Goal: Answer question/provide support: Share knowledge or assist other users

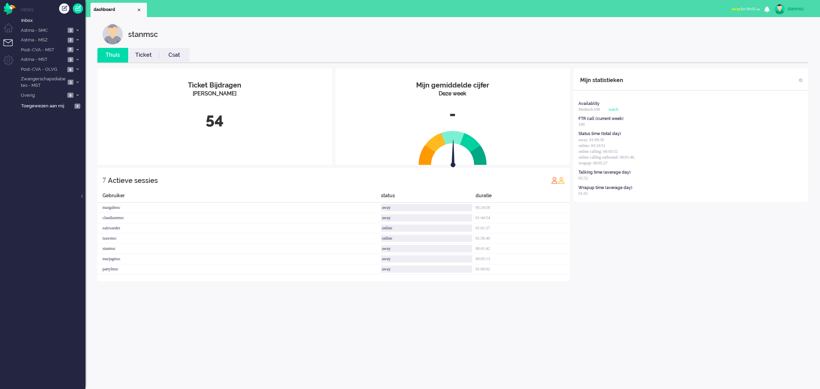
click at [736, 8] on span "away for 00:02" at bounding box center [744, 8] width 24 height 5
click at [718, 31] on label "Online" at bounding box center [732, 31] width 54 height 6
drag, startPoint x: 507, startPoint y: 2, endPoint x: 173, endPoint y: 318, distance: 459.4
click at [173, 318] on div "stanmsc Thuis Ticket Csat Mijn gemiddelde cijfer Deze week - Ticket Bijdragen P…" at bounding box center [452, 203] width 735 height 372
click at [51, 81] on span "Zwangerschapsdiabetes - MST" at bounding box center [43, 82] width 46 height 13
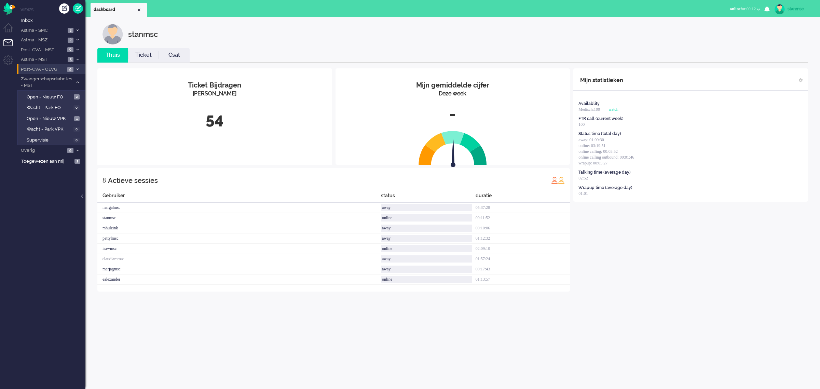
click at [51, 69] on span "Post-CVA - OLVG" at bounding box center [42, 69] width 45 height 6
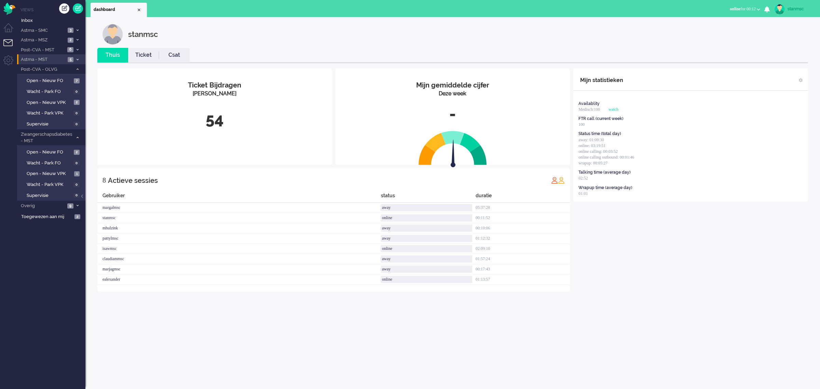
click at [51, 60] on span "Astma - MST" at bounding box center [43, 59] width 46 height 6
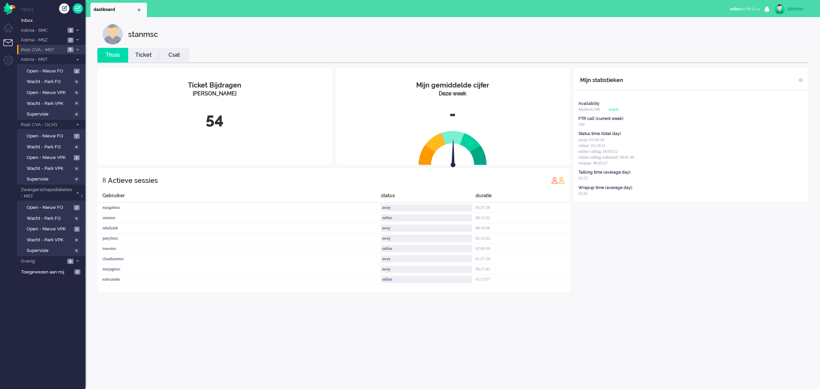
click at [52, 51] on span "Post-CVA - MST" at bounding box center [42, 50] width 45 height 6
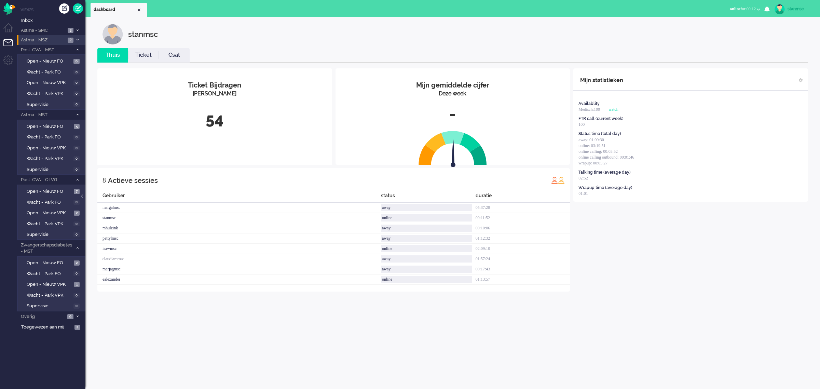
click at [52, 40] on span "Astma - MSZ" at bounding box center [43, 40] width 46 height 6
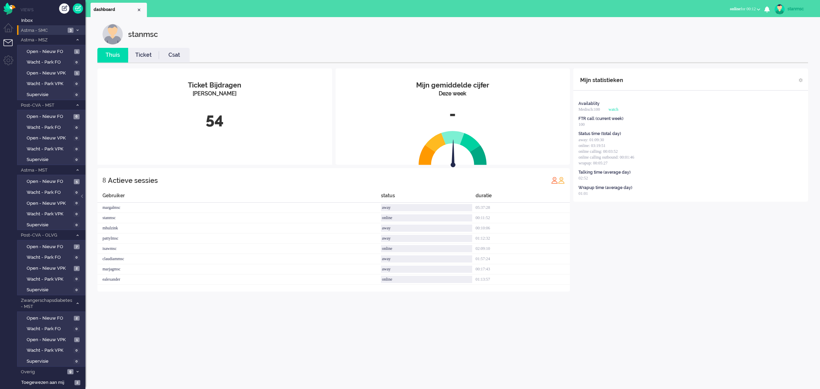
click at [48, 30] on span "Astma - SMC" at bounding box center [43, 30] width 46 height 6
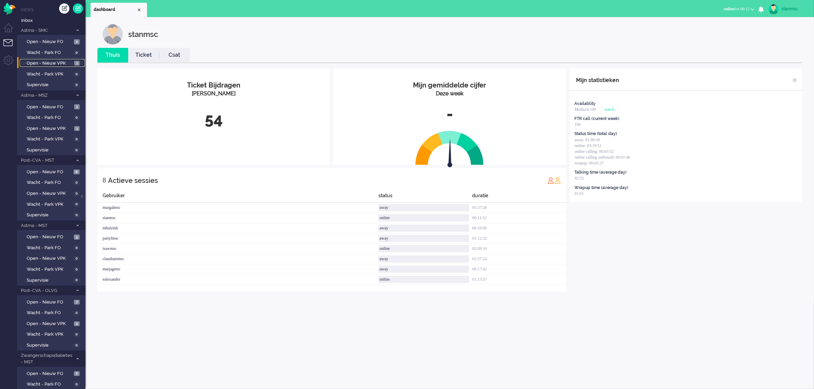
click at [46, 62] on span "Open - Nieuw VPK" at bounding box center [50, 63] width 46 height 6
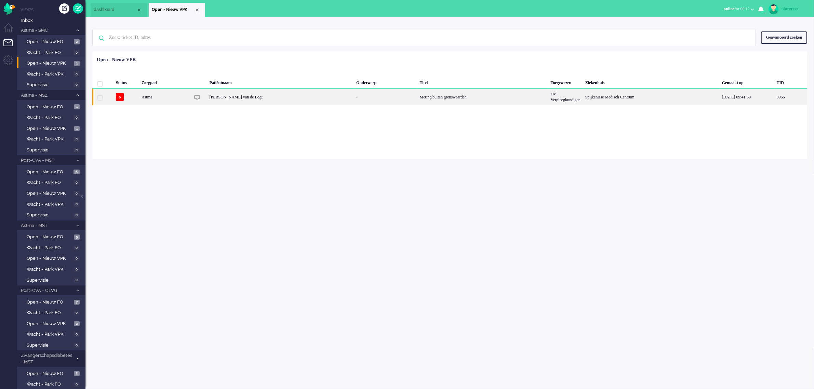
click at [262, 98] on div "[PERSON_NAME] van de Logt" at bounding box center [280, 97] width 147 height 17
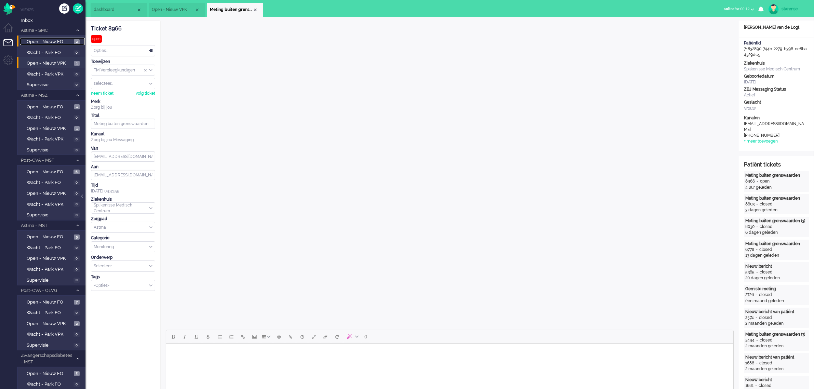
click at [50, 41] on span "Open - Nieuw FO" at bounding box center [49, 42] width 45 height 6
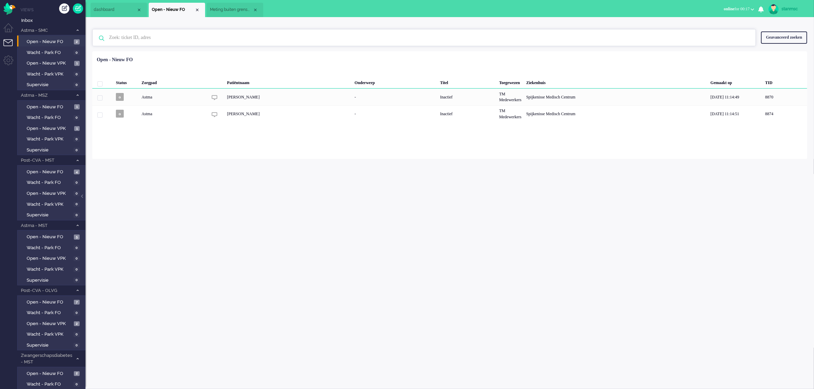
click at [122, 38] on input "text" at bounding box center [425, 37] width 642 height 16
type input "8937"
click at [199, 11] on div "Close tab" at bounding box center [196, 9] width 5 height 5
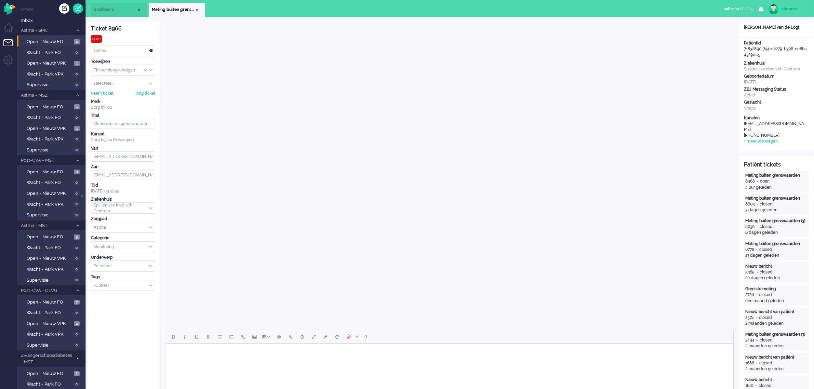
click at [117, 11] on span "dashboard" at bounding box center [115, 10] width 43 height 6
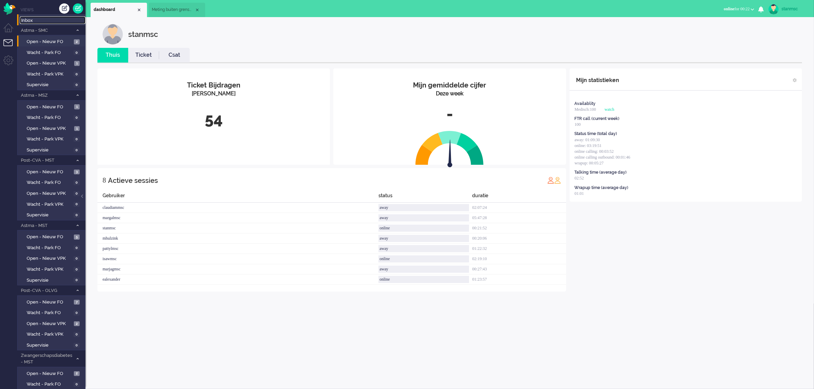
click at [30, 21] on span "Inbox" at bounding box center [53, 20] width 64 height 6
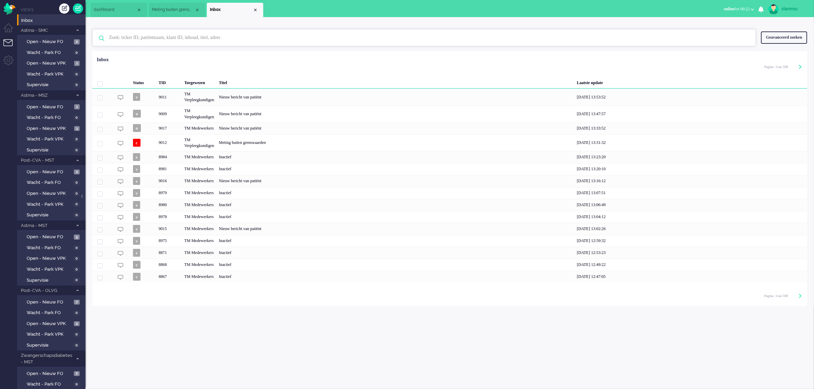
click at [144, 35] on input "text" at bounding box center [425, 37] width 642 height 16
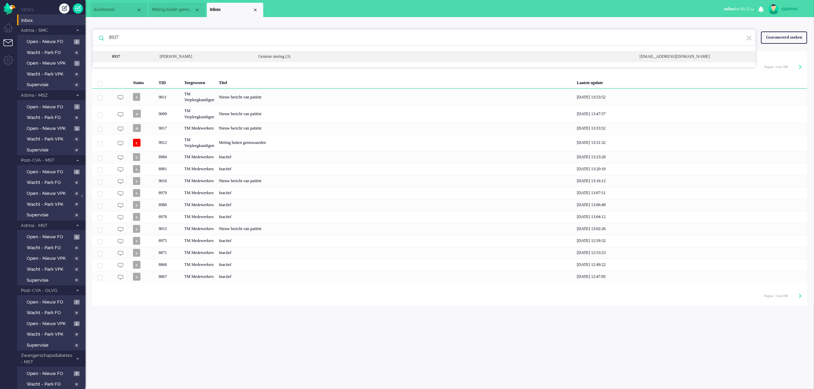
click at [149, 53] on div "8937 [PERSON_NAME] Gemiste meting (3) [EMAIL_ADDRESS][DOMAIN_NAME]" at bounding box center [424, 56] width 663 height 11
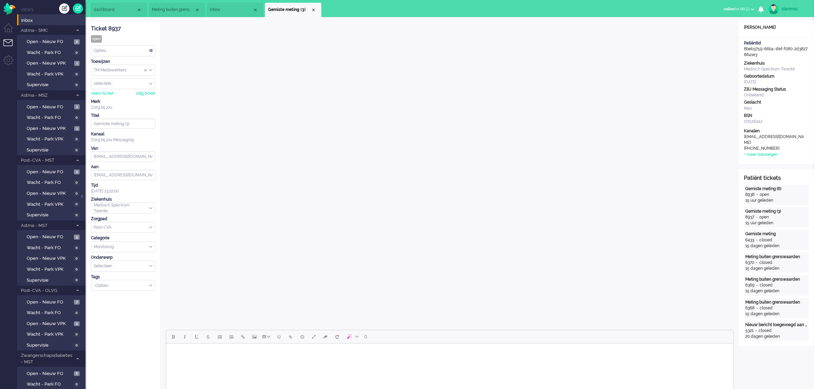
click at [228, 7] on span "Inbox" at bounding box center [231, 10] width 43 height 6
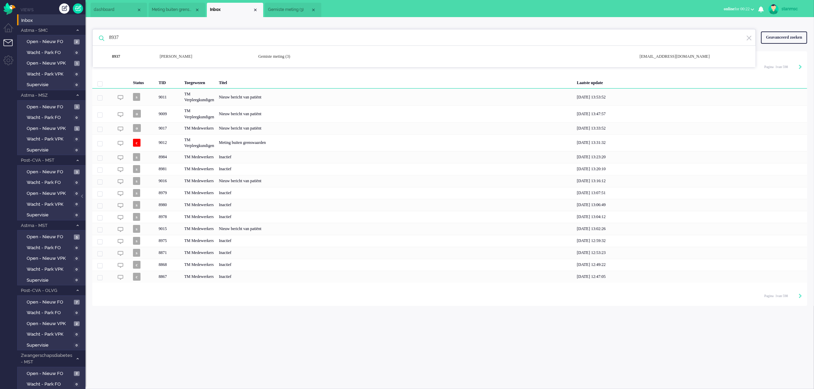
click at [154, 39] on input "8937" at bounding box center [425, 37] width 642 height 16
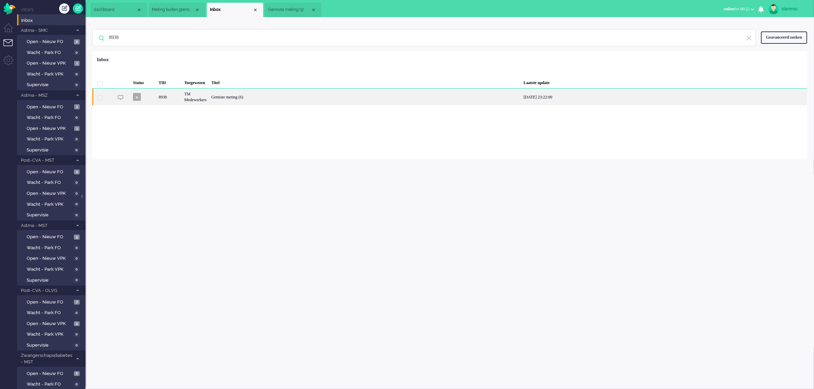
click at [208, 97] on div "TM Medewerkers" at bounding box center [195, 97] width 27 height 17
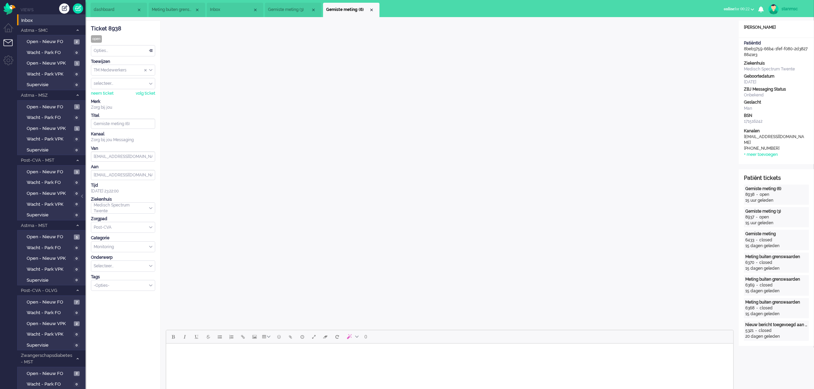
click at [299, 9] on span "Gemiste meting (3)" at bounding box center [289, 10] width 43 height 6
click at [335, 8] on span "Gemiste meting (6)" at bounding box center [347, 10] width 43 height 6
click at [301, 8] on span "Gemiste meting (3)" at bounding box center [289, 10] width 43 height 6
click at [373, 9] on div "Close tab" at bounding box center [371, 9] width 5 height 5
click at [311, 11] on div "Close tab" at bounding box center [313, 9] width 5 height 5
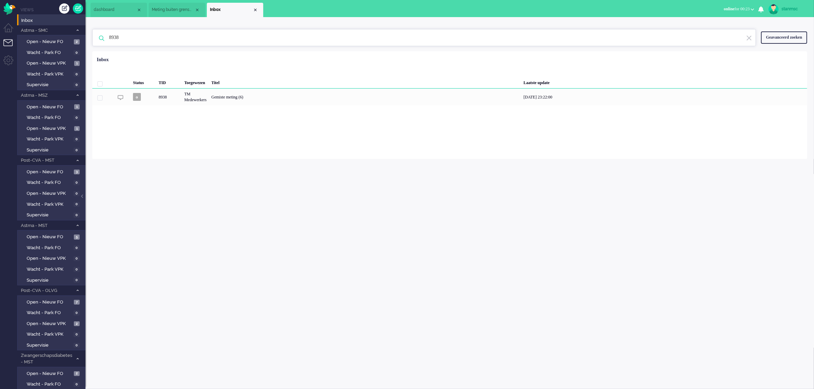
click at [127, 38] on input "8938" at bounding box center [425, 37] width 642 height 16
type input "8"
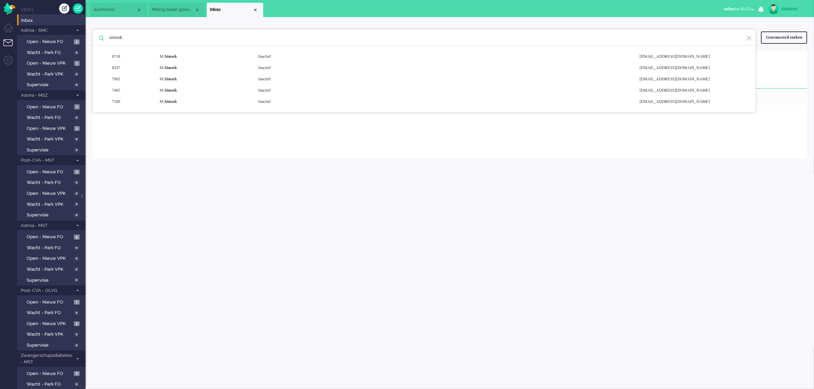
type input "simsek"
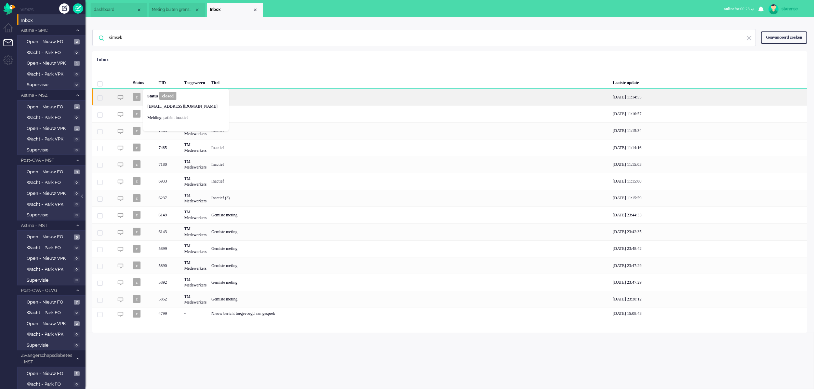
click at [149, 97] on b "Status" at bounding box center [152, 96] width 11 height 5
click at [140, 97] on span "c" at bounding box center [137, 97] width 8 height 8
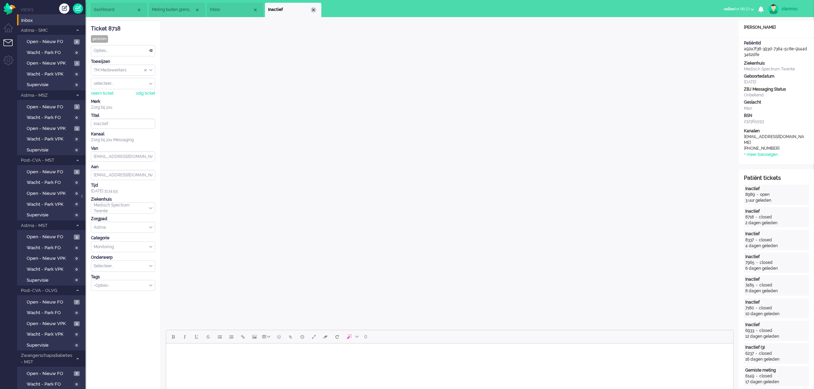
click at [313, 10] on div "Close tab" at bounding box center [313, 9] width 5 height 5
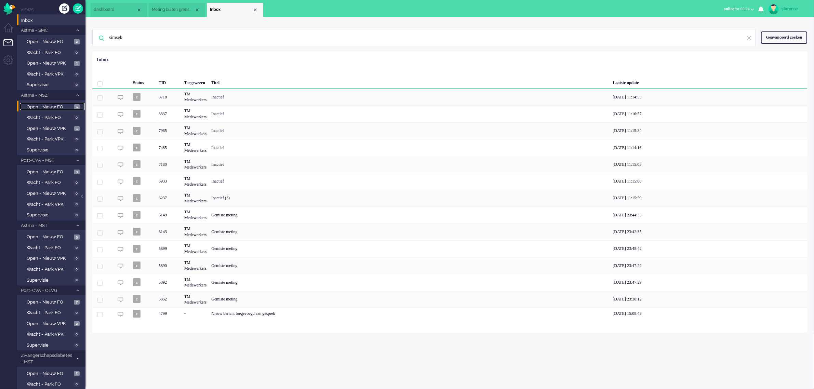
click at [44, 105] on span "Open - Nieuw FO" at bounding box center [50, 107] width 46 height 6
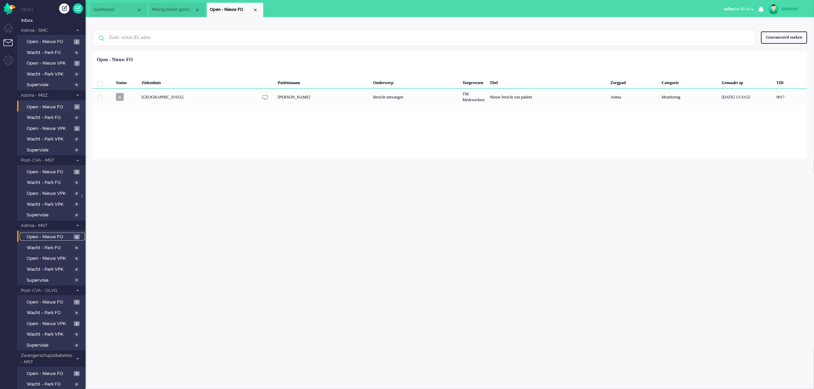
click at [46, 234] on span "Open - Nieuw FO" at bounding box center [49, 237] width 45 height 6
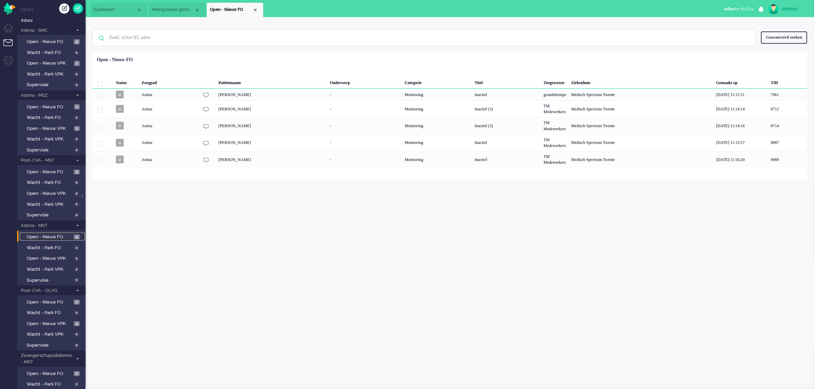
click at [256, 9] on div "Close tab" at bounding box center [255, 9] width 5 height 5
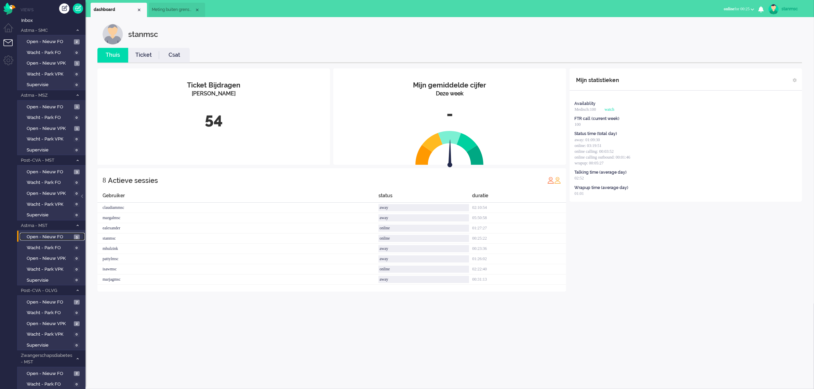
click at [175, 8] on span "Meting buiten grenswaarden" at bounding box center [173, 10] width 43 height 6
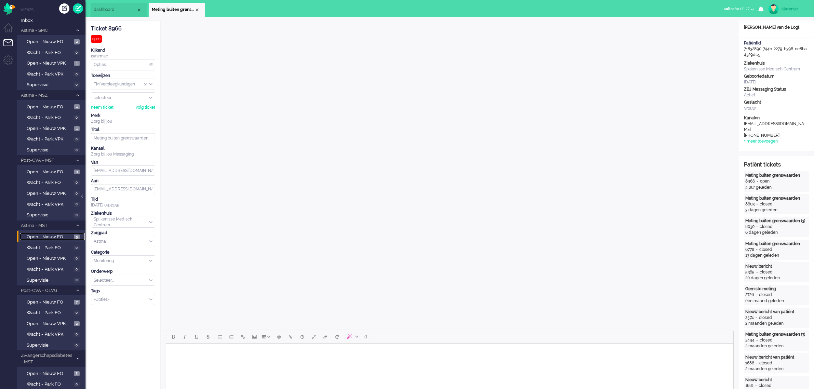
click at [103, 10] on span "dashboard" at bounding box center [115, 10] width 43 height 6
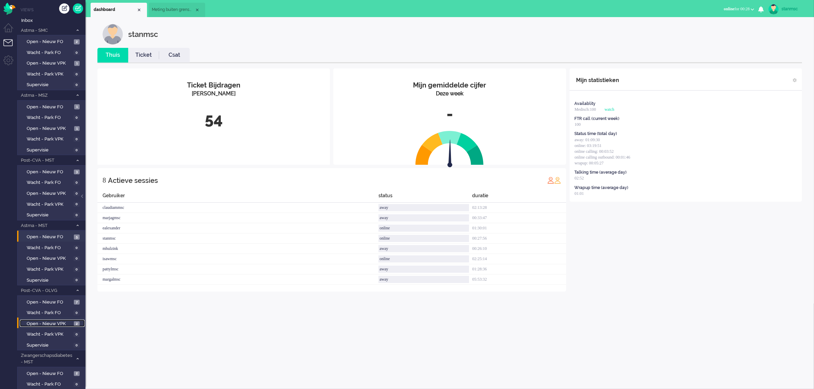
click at [49, 321] on span "Open - Nieuw VPK" at bounding box center [49, 324] width 45 height 6
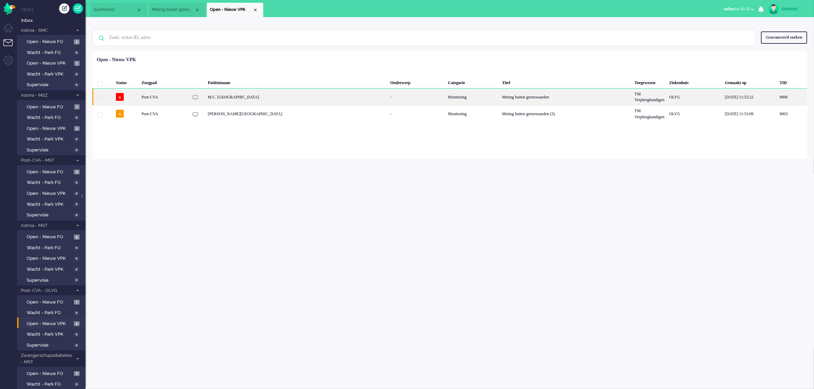
click at [243, 97] on div "M.C. [GEOGRAPHIC_DATA]" at bounding box center [296, 97] width 183 height 17
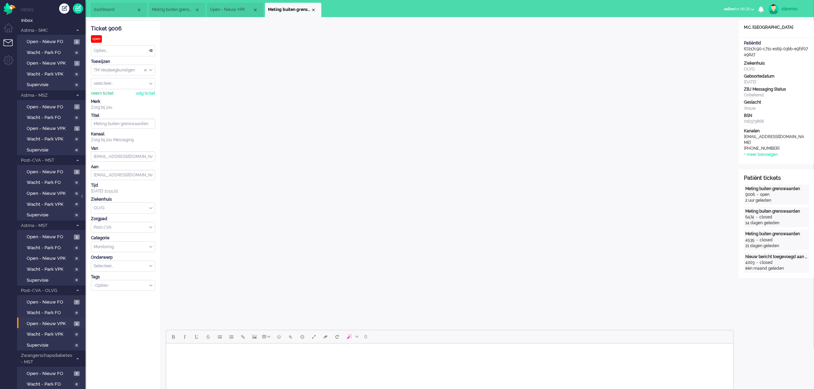
click at [101, 93] on div "neem ticket" at bounding box center [102, 94] width 23 height 6
click at [232, 10] on span "Open - Nieuw VPK" at bounding box center [231, 10] width 43 height 6
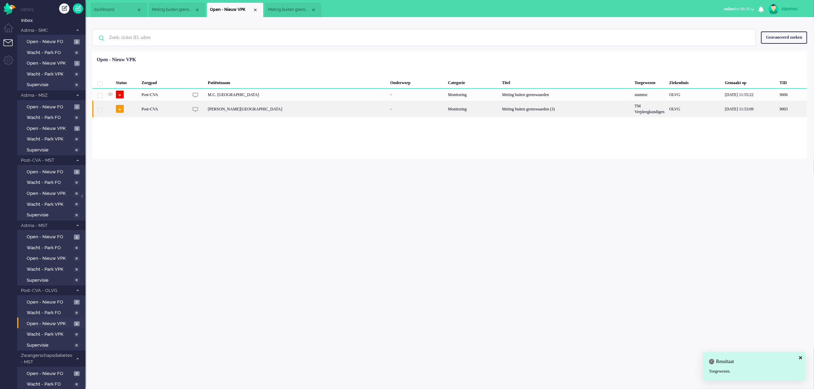
click at [234, 108] on div "[PERSON_NAME][GEOGRAPHIC_DATA]" at bounding box center [296, 108] width 183 height 17
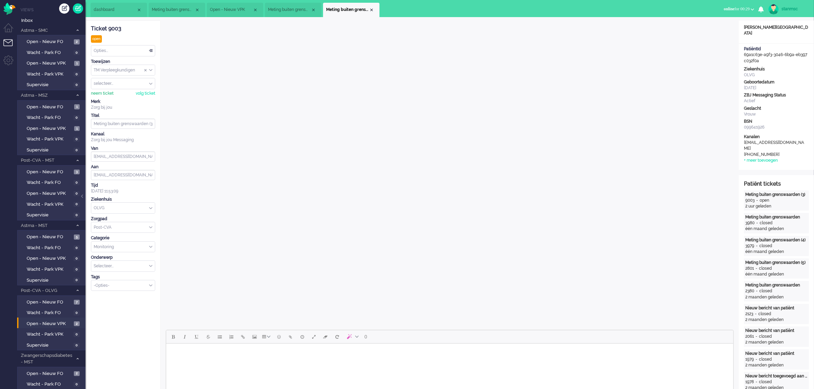
click at [107, 92] on div "neem ticket" at bounding box center [102, 94] width 23 height 6
click at [119, 51] on div "Opties..." at bounding box center [123, 50] width 64 height 11
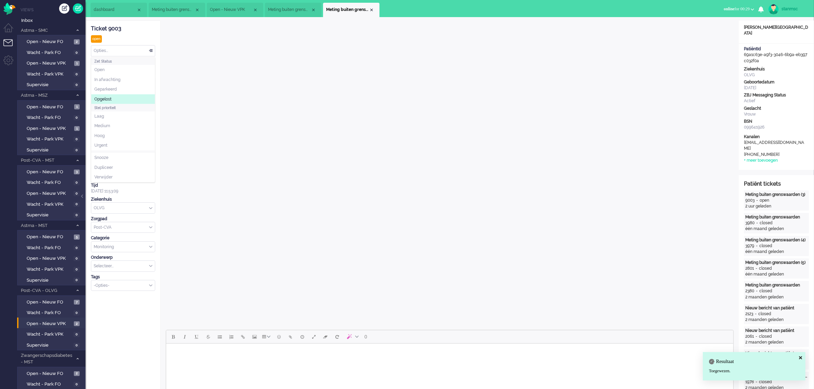
click at [110, 97] on span "Opgelost" at bounding box center [102, 99] width 17 height 6
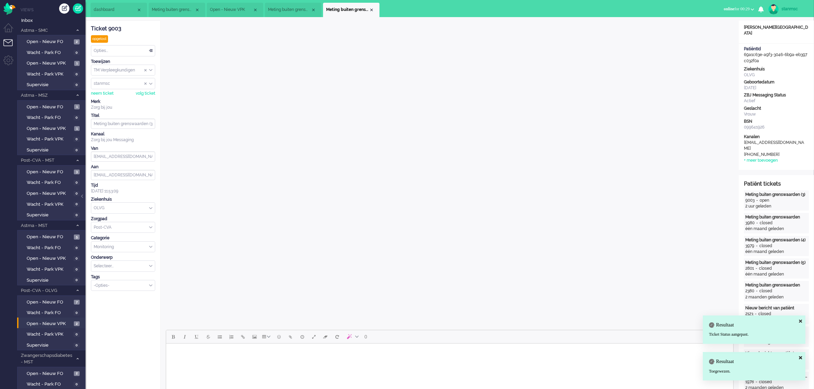
click at [371, 9] on div "Close tab" at bounding box center [371, 9] width 5 height 5
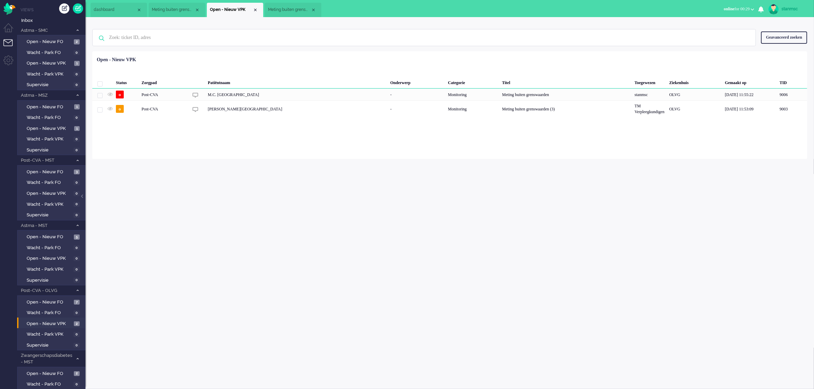
click at [284, 10] on span "Meting buiten grenswaarden" at bounding box center [289, 10] width 43 height 6
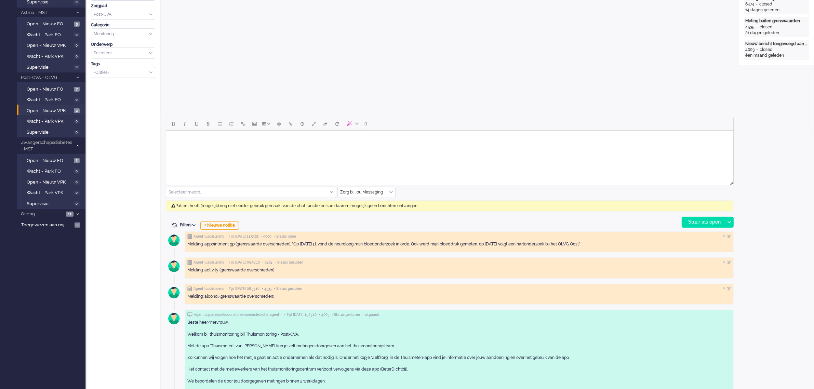
scroll to position [214, 0]
click at [394, 190] on input "text" at bounding box center [366, 191] width 57 height 11
click at [369, 211] on span "uitgaand telefoon" at bounding box center [358, 212] width 34 height 6
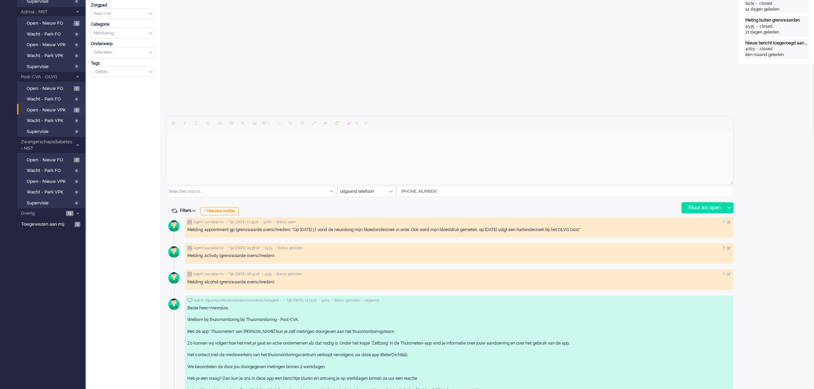
click at [700, 207] on div "Stuur als open" at bounding box center [703, 208] width 43 height 10
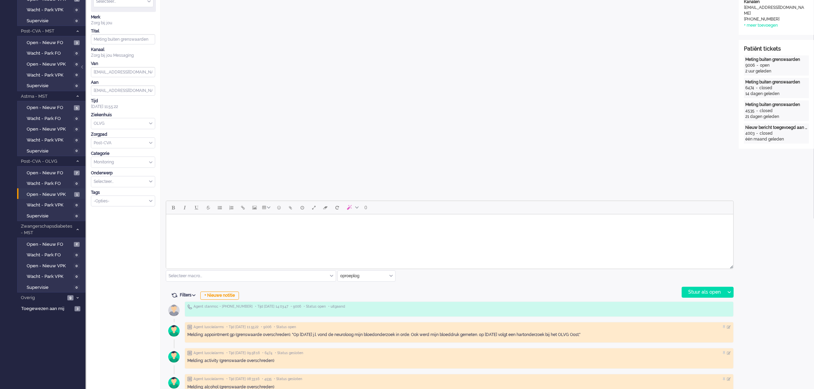
scroll to position [0, 0]
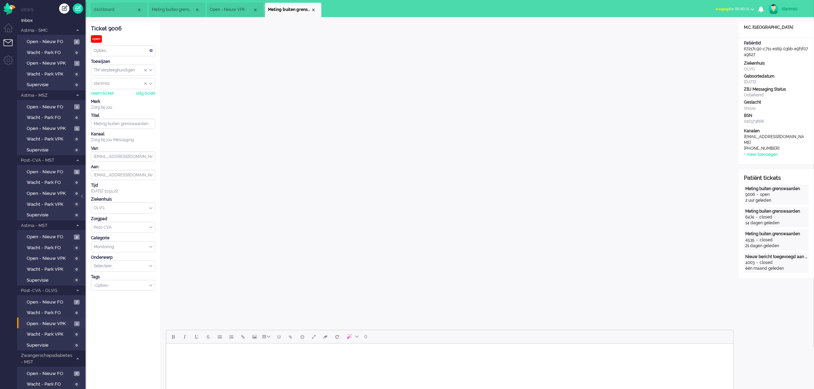
click at [119, 48] on div "Opties..." at bounding box center [123, 50] width 64 height 11
click at [120, 98] on li "Opgelost" at bounding box center [123, 99] width 64 height 10
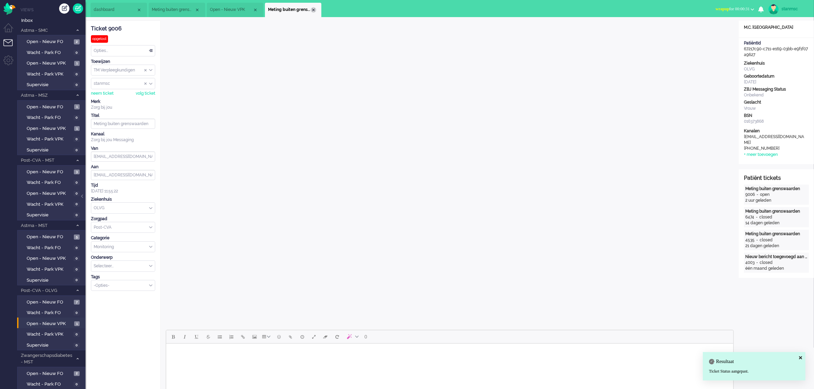
click at [313, 9] on div "Close tab" at bounding box center [313, 9] width 5 height 5
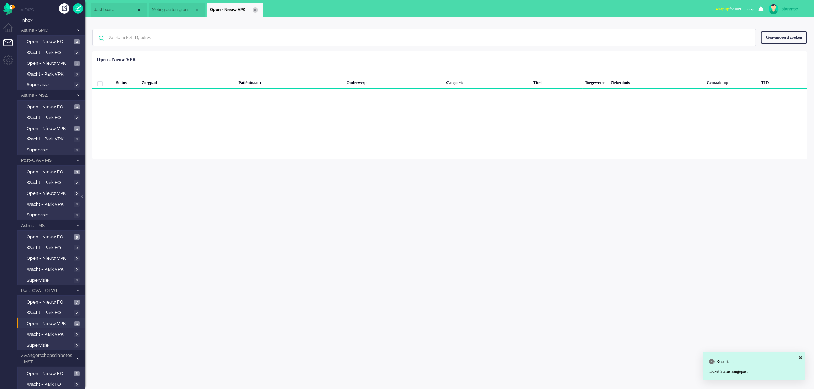
click at [253, 11] on div "Close tab" at bounding box center [255, 9] width 5 height 5
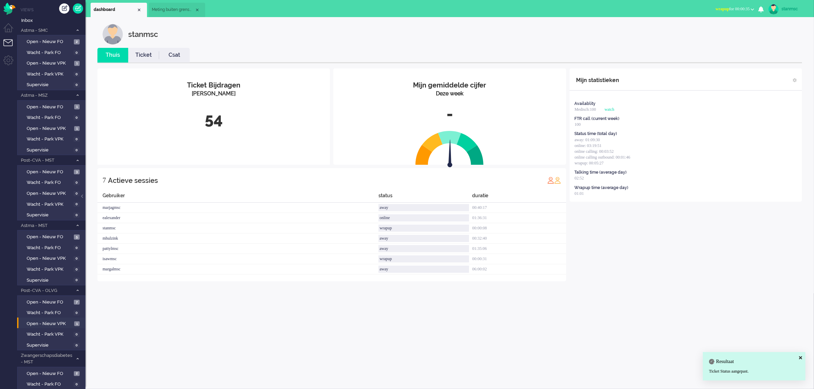
click at [173, 9] on span "Meting buiten grenswaarden" at bounding box center [173, 10] width 43 height 6
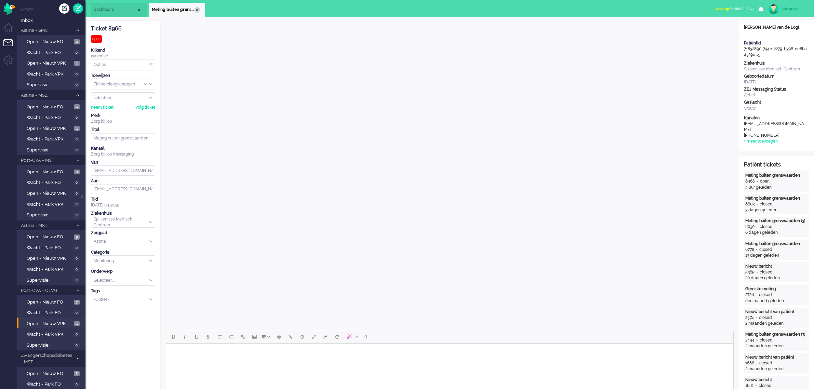
click at [198, 11] on div "Close tab" at bounding box center [196, 9] width 5 height 5
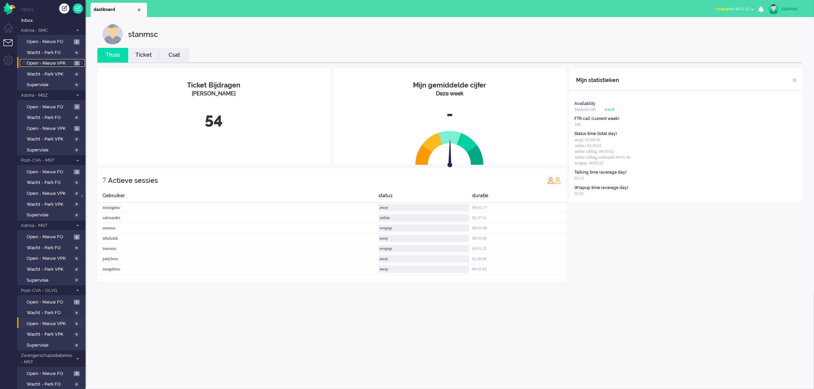
click at [54, 62] on span "Open - Nieuw VPK" at bounding box center [50, 63] width 46 height 6
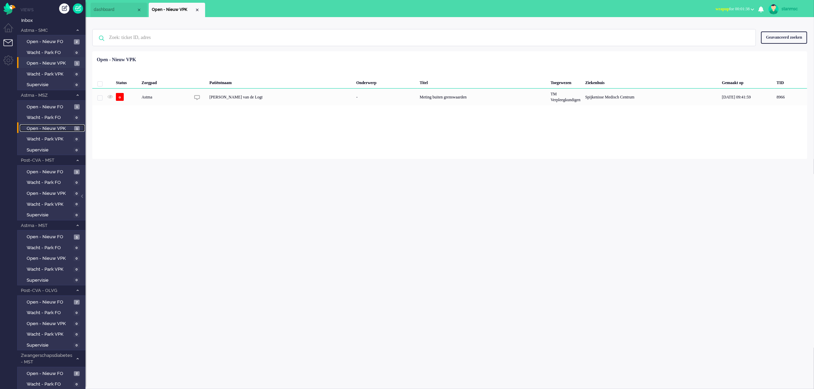
click at [57, 128] on span "Open - Nieuw VPK" at bounding box center [50, 128] width 46 height 6
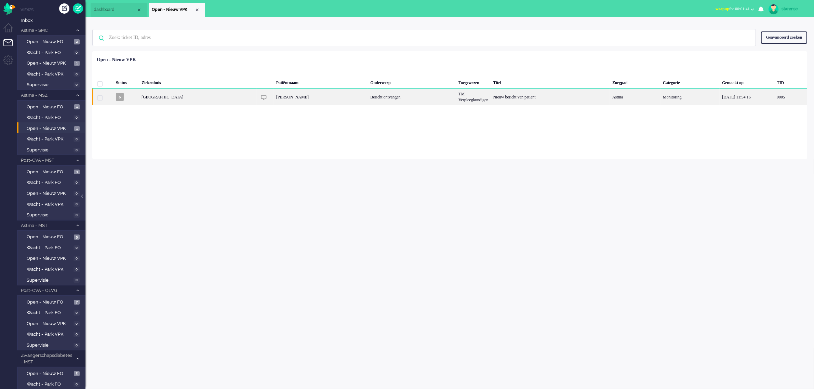
click at [315, 96] on div "[PERSON_NAME]" at bounding box center [321, 97] width 94 height 17
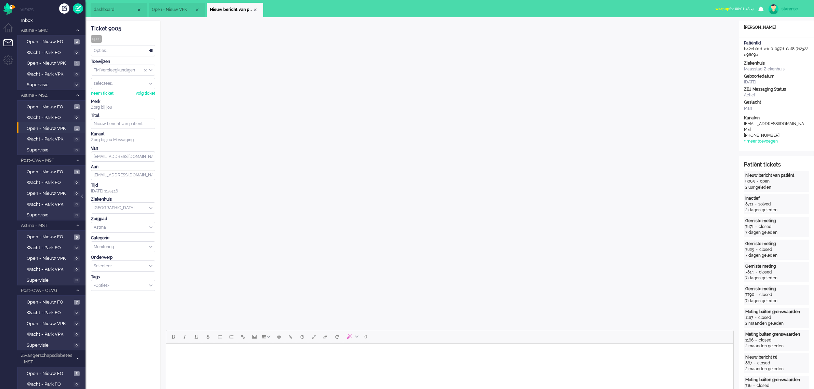
click at [738, 8] on span "wrapup for 00:01:45" at bounding box center [732, 8] width 34 height 5
click at [712, 29] on label "Online" at bounding box center [726, 31] width 54 height 6
click at [255, 9] on div "Close tab" at bounding box center [255, 9] width 5 height 5
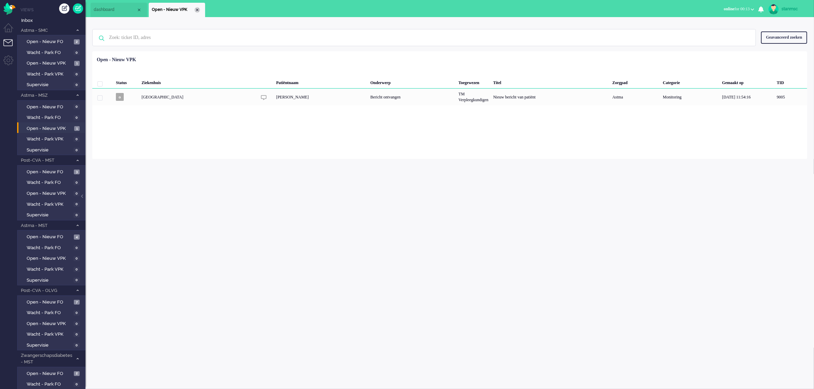
click at [198, 9] on div "Close tab" at bounding box center [196, 9] width 5 height 5
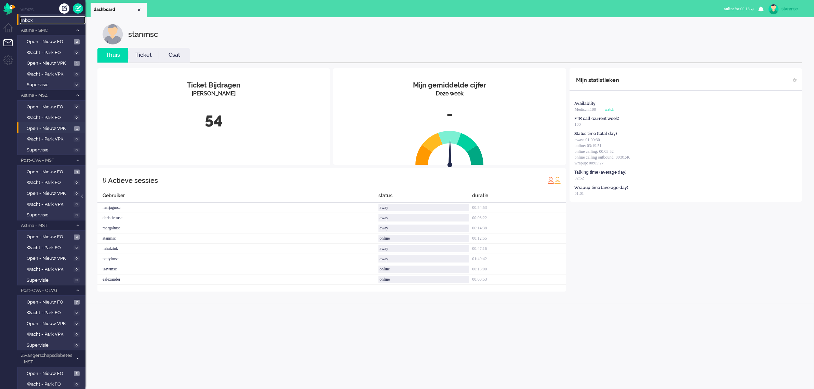
click at [30, 19] on span "Inbox" at bounding box center [53, 20] width 64 height 6
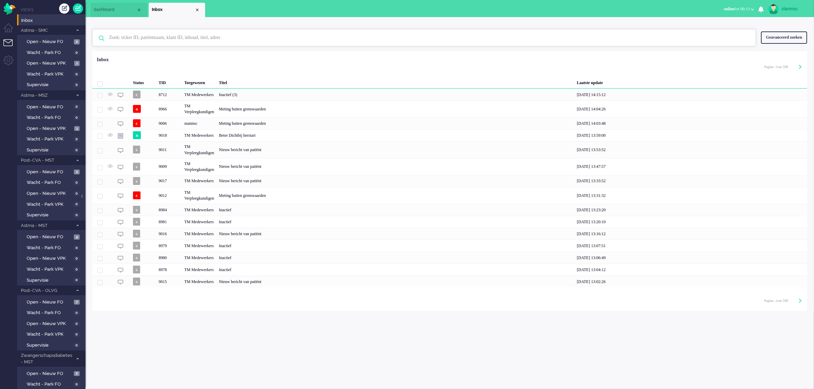
click at [116, 35] on input "text" at bounding box center [425, 37] width 642 height 16
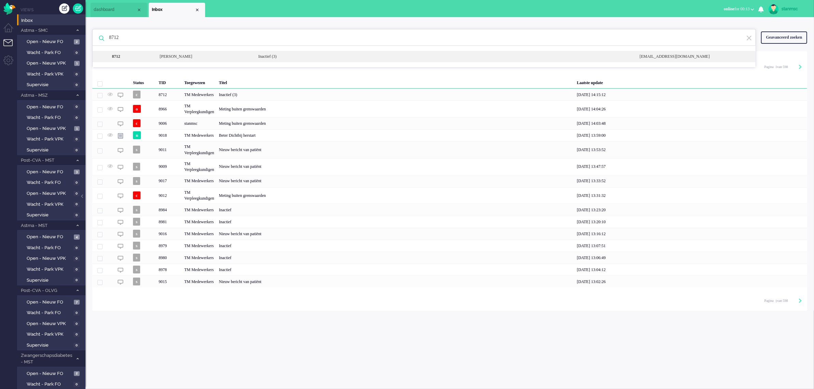
type input "8712"
click at [150, 56] on div "8712" at bounding box center [131, 57] width 46 height 6
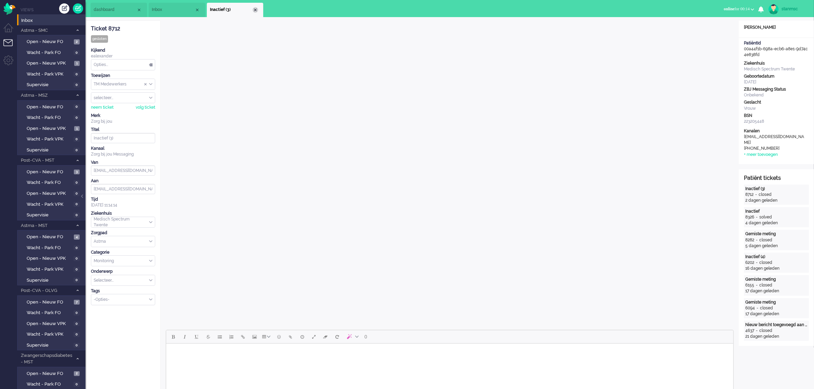
click at [257, 10] on div "Close tab" at bounding box center [255, 9] width 5 height 5
